Goal: Task Accomplishment & Management: Manage account settings

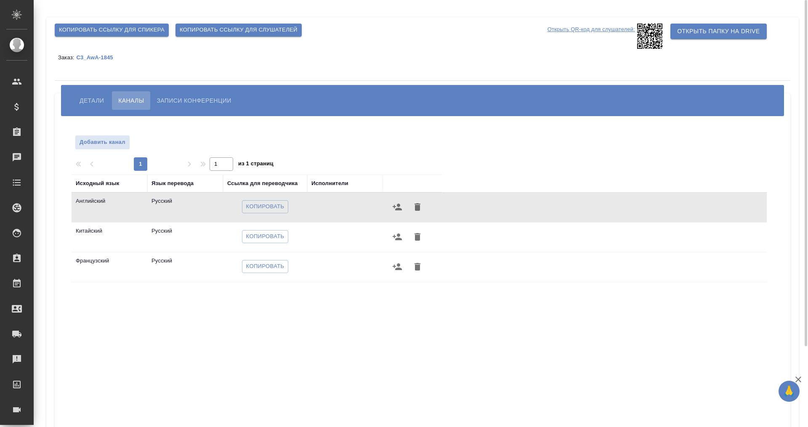
click at [236, 30] on span "Копировать ссылку для слушателей" at bounding box center [239, 30] width 118 height 10
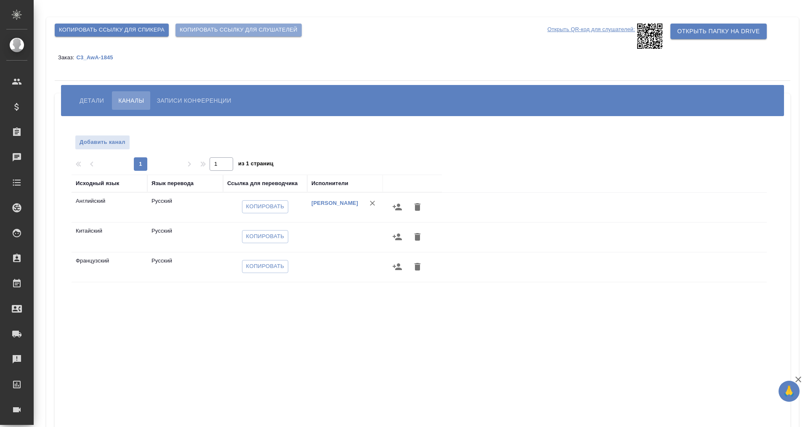
click at [240, 27] on span "Копировать ссылку для слушателей" at bounding box center [239, 30] width 118 height 10
click at [259, 210] on span "Копировать" at bounding box center [265, 207] width 38 height 10
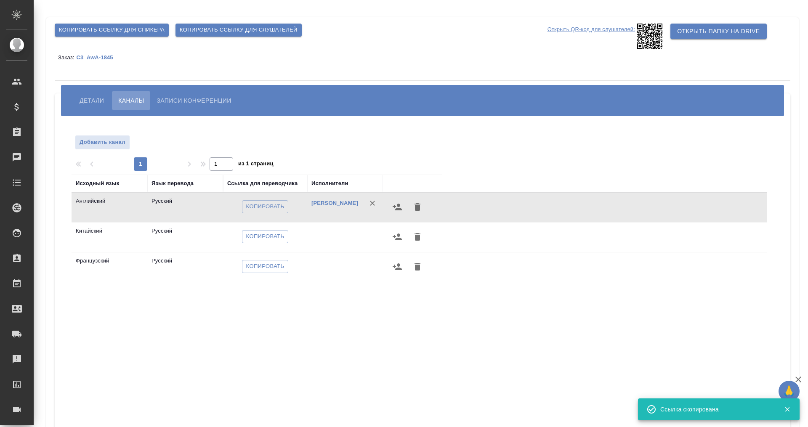
click at [84, 92] on button "Детали" at bounding box center [91, 100] width 37 height 19
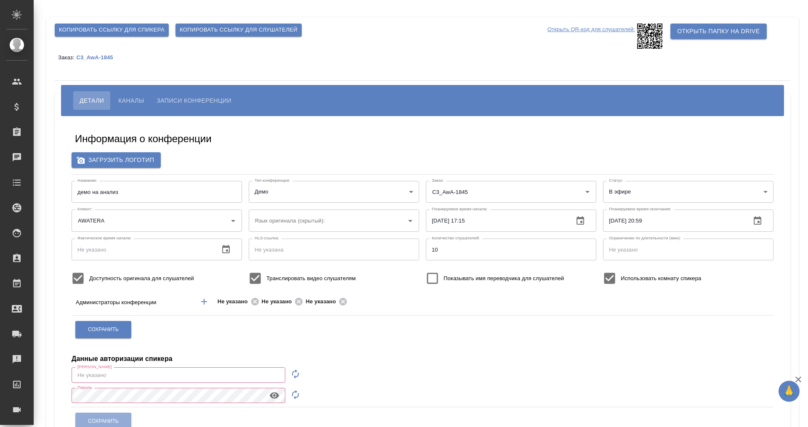
type input "AWATERA"
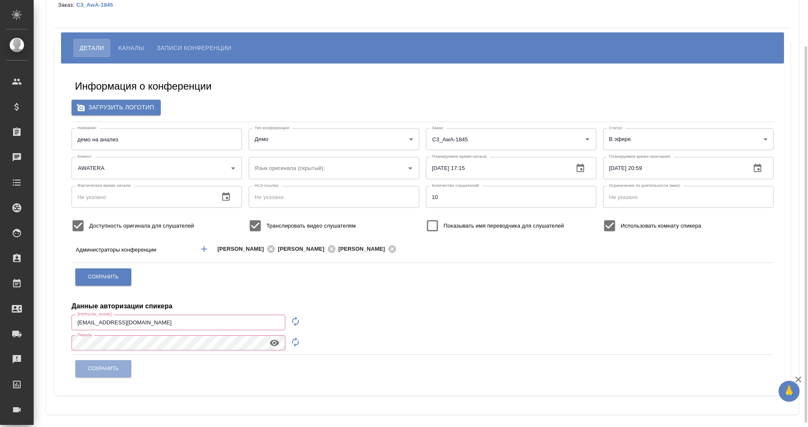
click at [290, 319] on button "button" at bounding box center [295, 322] width 20 height 20
type input "speaker_gNSWyzkv"
click at [295, 341] on icon "button" at bounding box center [296, 342] width 10 height 10
drag, startPoint x: 167, startPoint y: 320, endPoint x: 72, endPoint y: 320, distance: 95.2
click at [72, 320] on input "speaker_gNSWyzkv" at bounding box center [179, 322] width 214 height 15
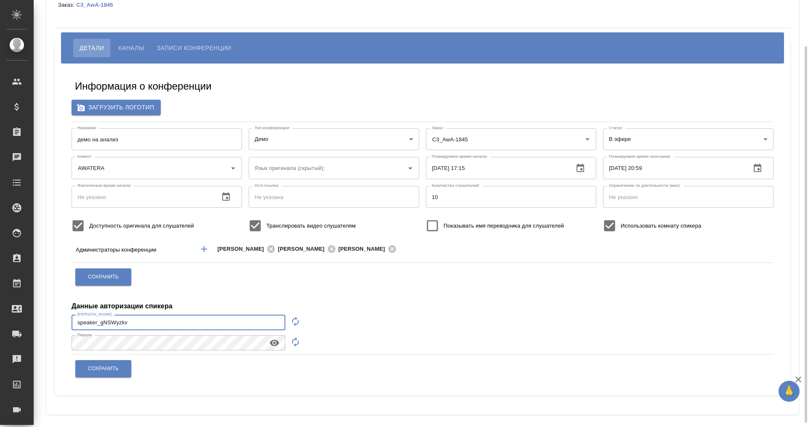
click at [271, 342] on icon "button" at bounding box center [274, 343] width 9 height 6
click at [101, 364] on button "Сохранить" at bounding box center [103, 368] width 56 height 17
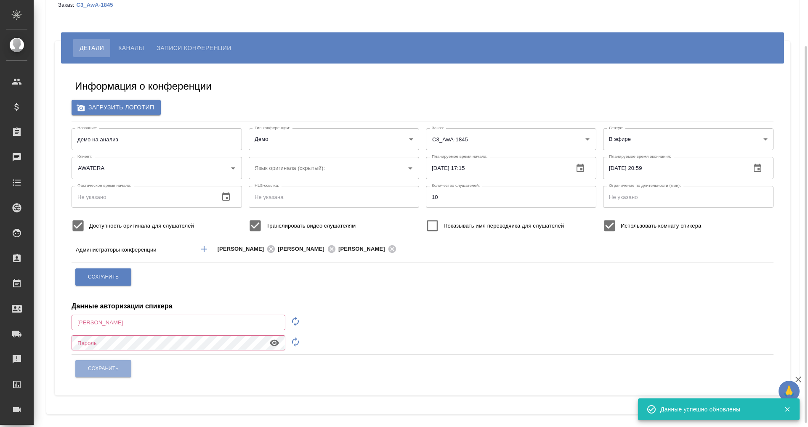
type input "[EMAIL_ADDRESS][DOMAIN_NAME]"
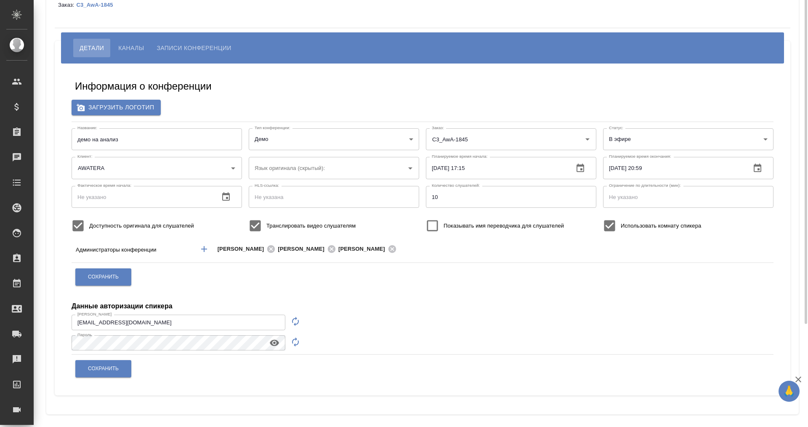
scroll to position [0, 0]
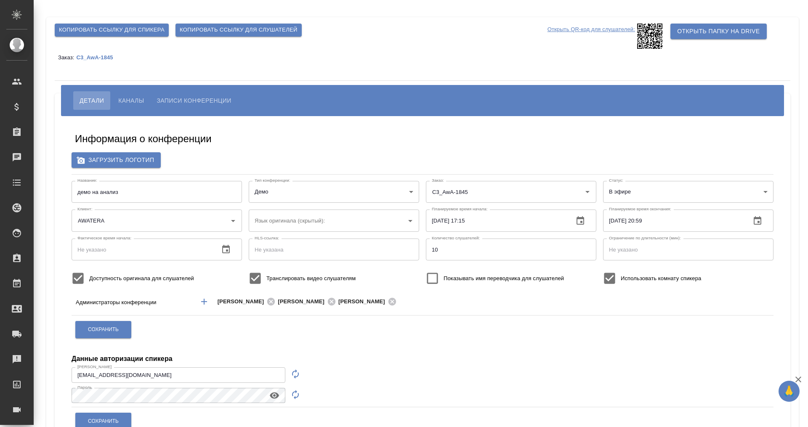
click at [243, 28] on span "Копировать ссылку для слушателей" at bounding box center [239, 30] width 118 height 10
